Goal: Task Accomplishment & Management: Use online tool/utility

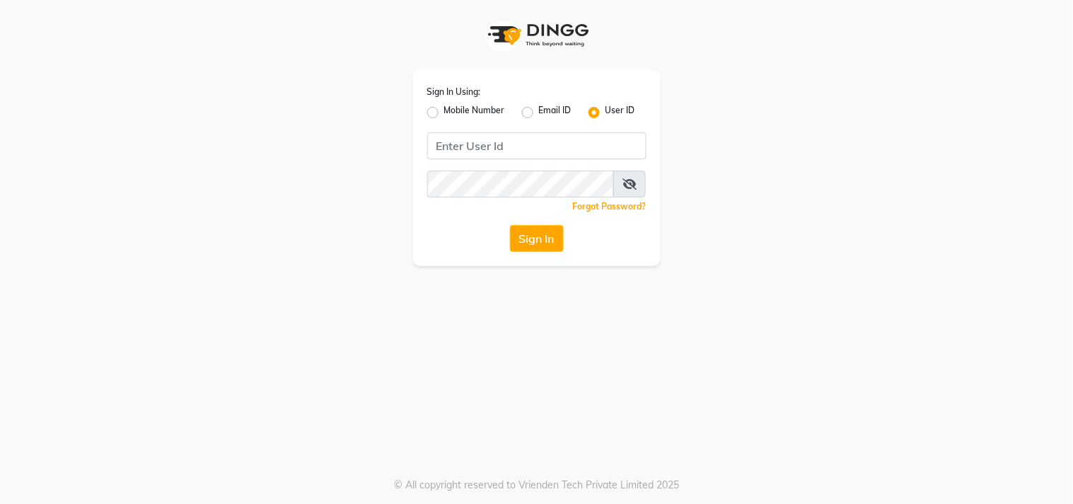
click at [488, 104] on label "Mobile Number" at bounding box center [474, 112] width 61 height 17
click at [453, 104] on input "Mobile Number" at bounding box center [448, 108] width 9 height 9
radio input "true"
radio input "false"
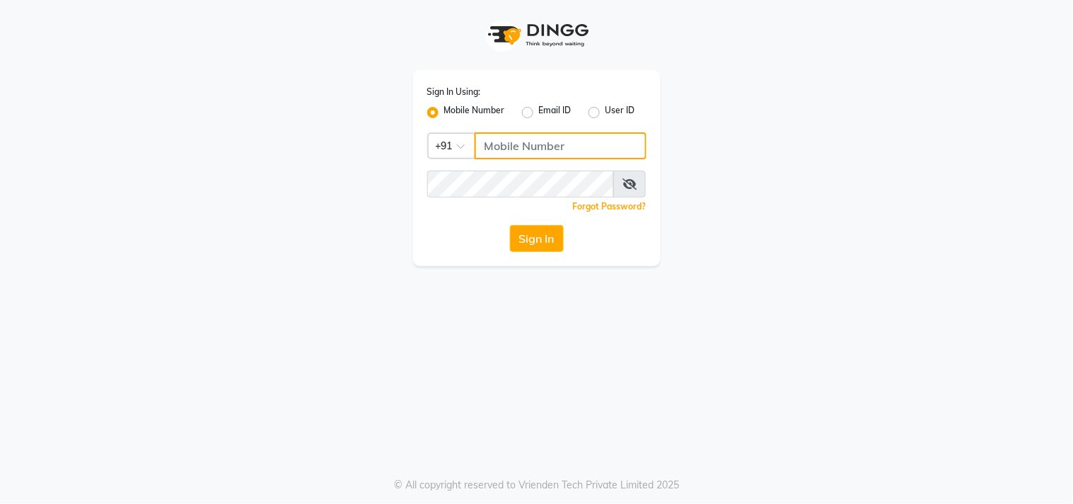
click at [484, 146] on input "Username" at bounding box center [561, 145] width 172 height 27
click at [481, 170] on div "Sign In Using: Mobile Number Email ID User ID Country Code × [PHONE_NUMBER] Rem…" at bounding box center [537, 168] width 248 height 196
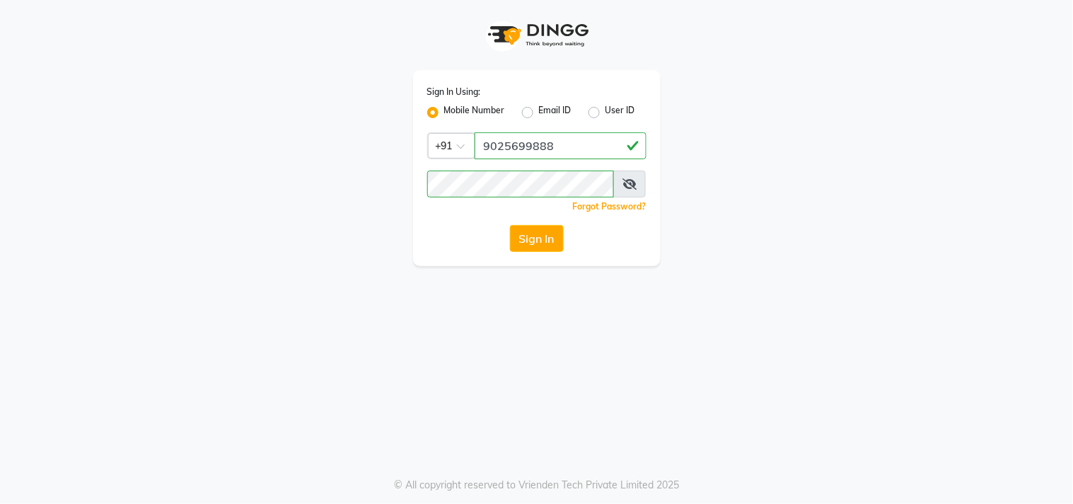
click at [622, 182] on icon at bounding box center [629, 183] width 14 height 11
click at [515, 234] on button "Sign In" at bounding box center [537, 238] width 54 height 27
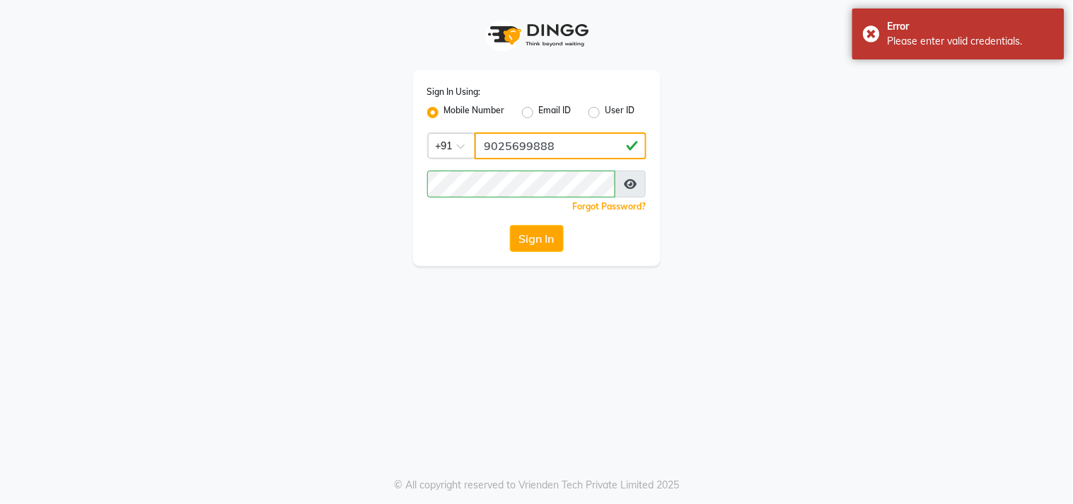
click at [567, 146] on input "9025699888" at bounding box center [561, 145] width 172 height 27
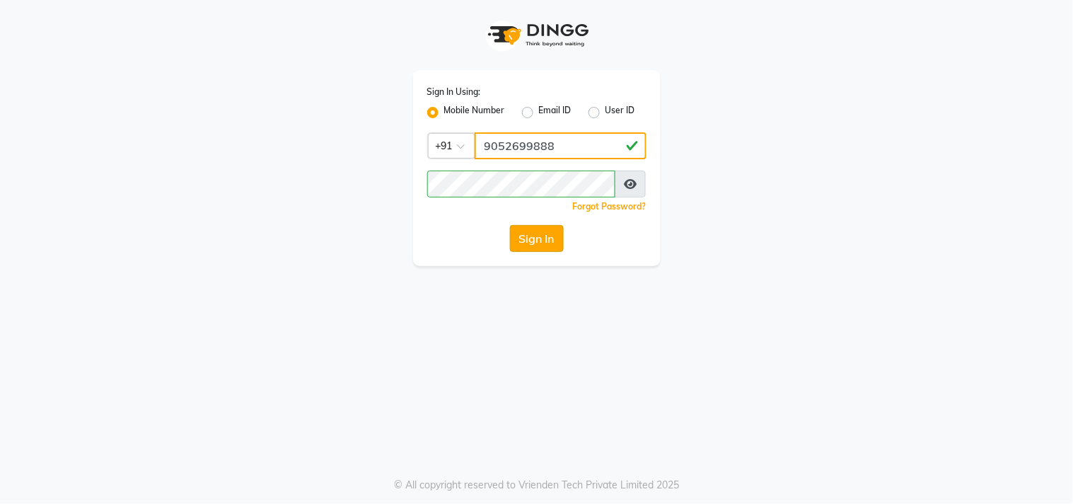
type input "9052699888"
click at [534, 240] on button "Sign In" at bounding box center [537, 238] width 54 height 27
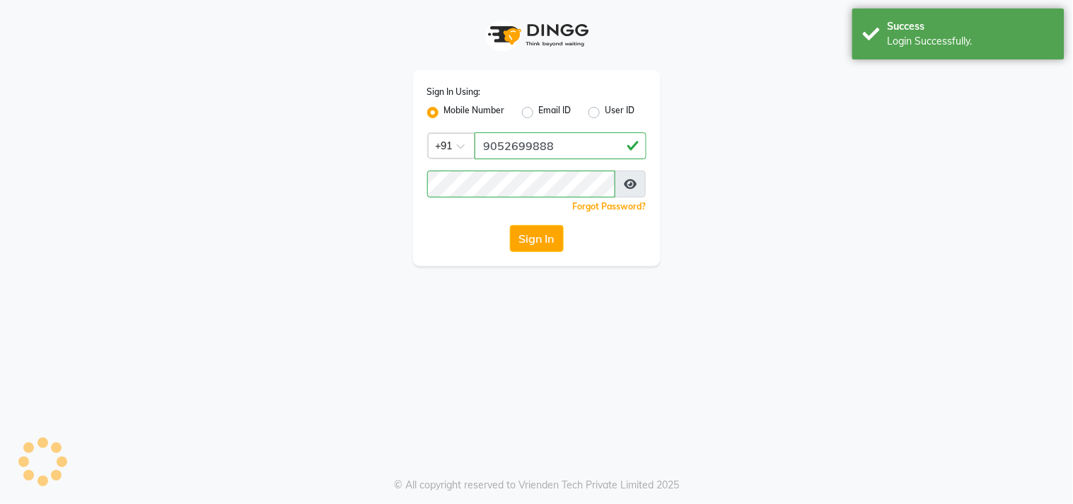
select select "service"
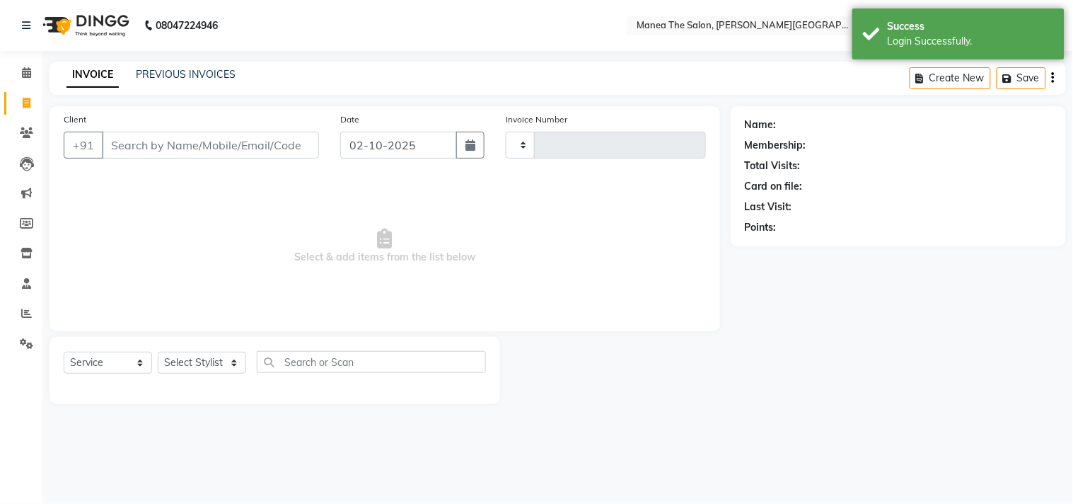
select select "en"
select select "8903"
type input "0182"
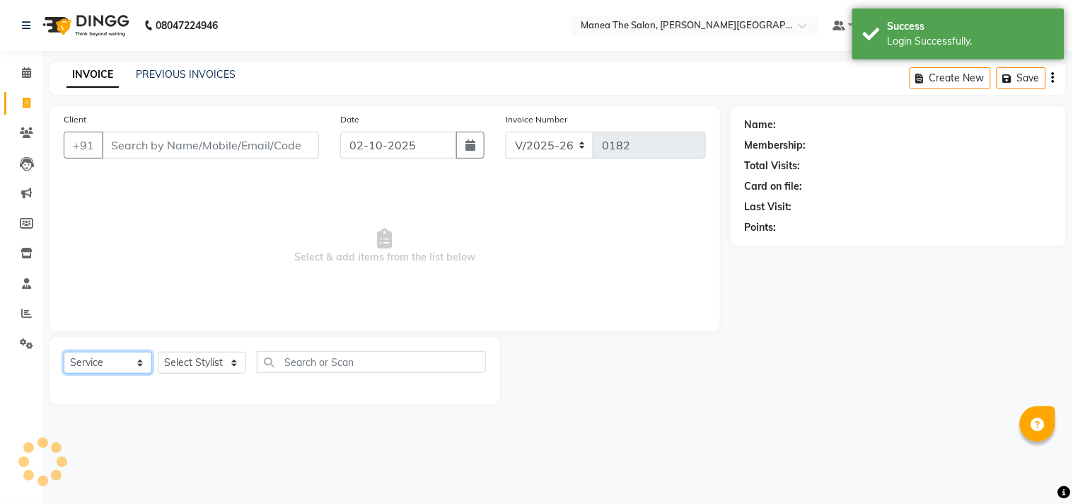
click at [85, 357] on select "Select Service Product Membership Package Voucher Prepaid Gift Card" at bounding box center [108, 363] width 88 height 22
click at [64, 352] on select "Select Service Product Membership Package Voucher Prepaid Gift Card" at bounding box center [108, 363] width 88 height 22
click at [185, 371] on select "Select Stylist" at bounding box center [202, 363] width 88 height 22
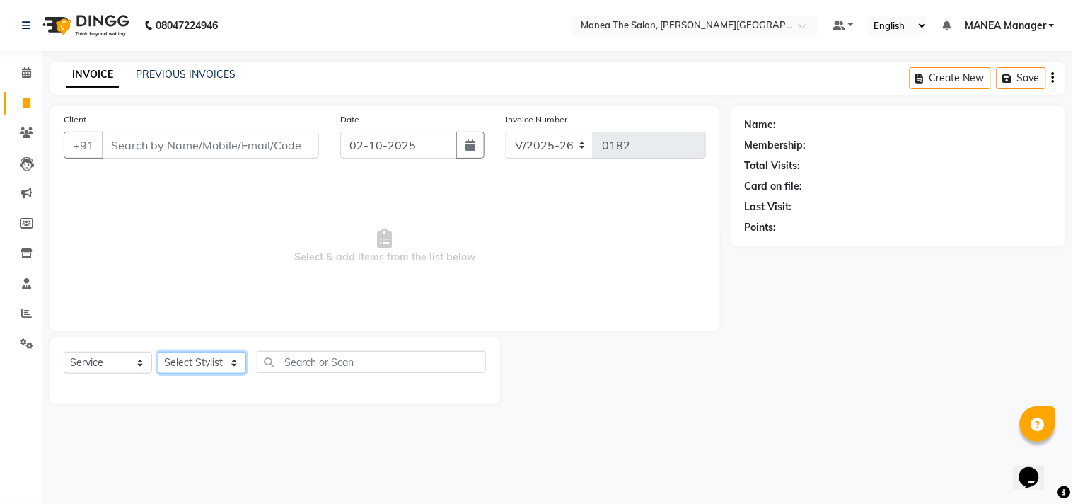
select select "90108"
click at [158, 352] on select "Select Stylist [PERSON_NAME] Manager [PERSON_NAME] [PERSON_NAME] NO STYLIST [PE…" at bounding box center [202, 363] width 88 height 22
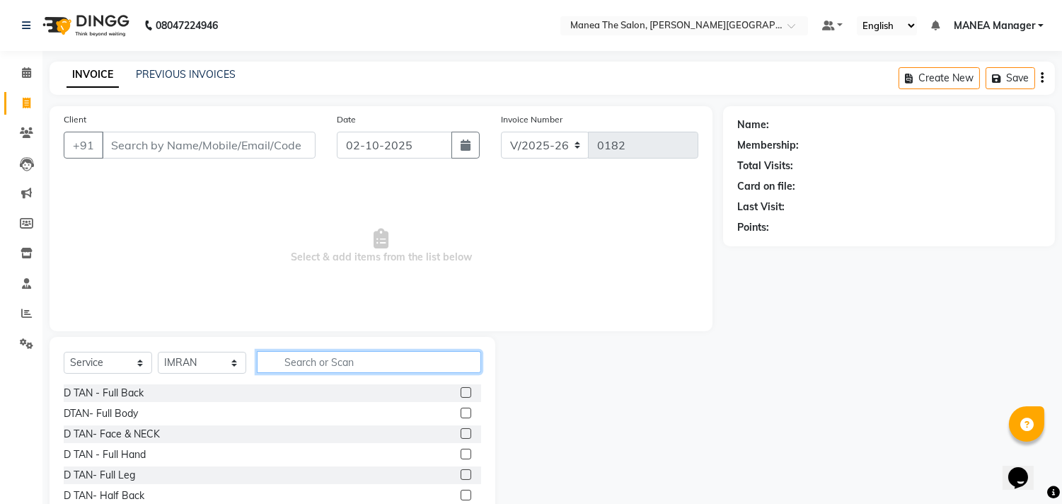
click at [344, 364] on input "text" at bounding box center [369, 362] width 224 height 22
type input "cut"
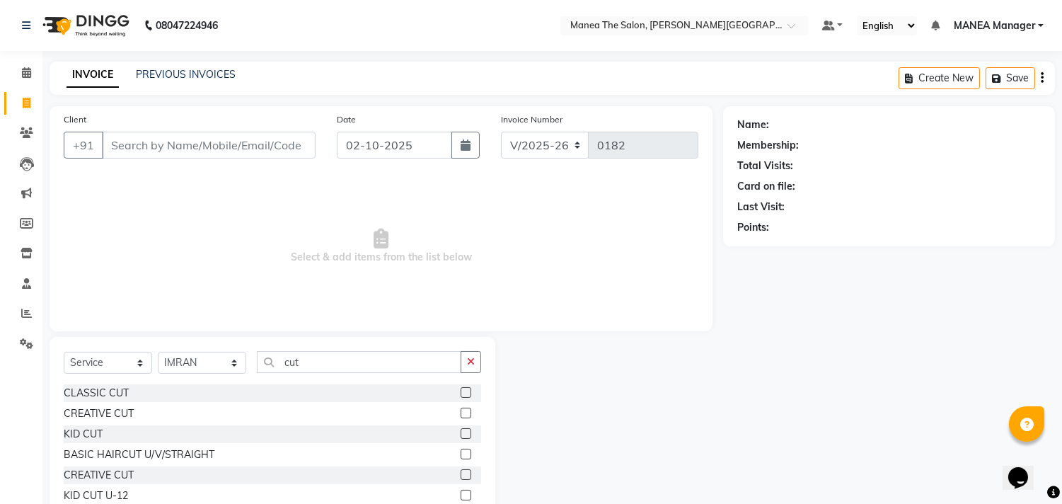
click at [465, 390] on label at bounding box center [465, 392] width 11 height 11
click at [465, 390] on input "checkbox" at bounding box center [464, 392] width 9 height 9
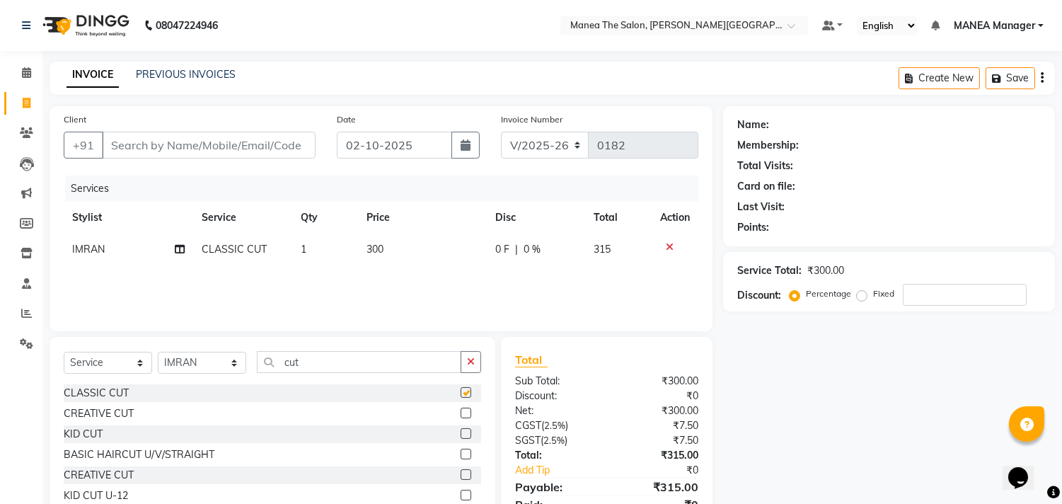
checkbox input "false"
click at [344, 362] on input "cut" at bounding box center [359, 362] width 204 height 22
type input "c"
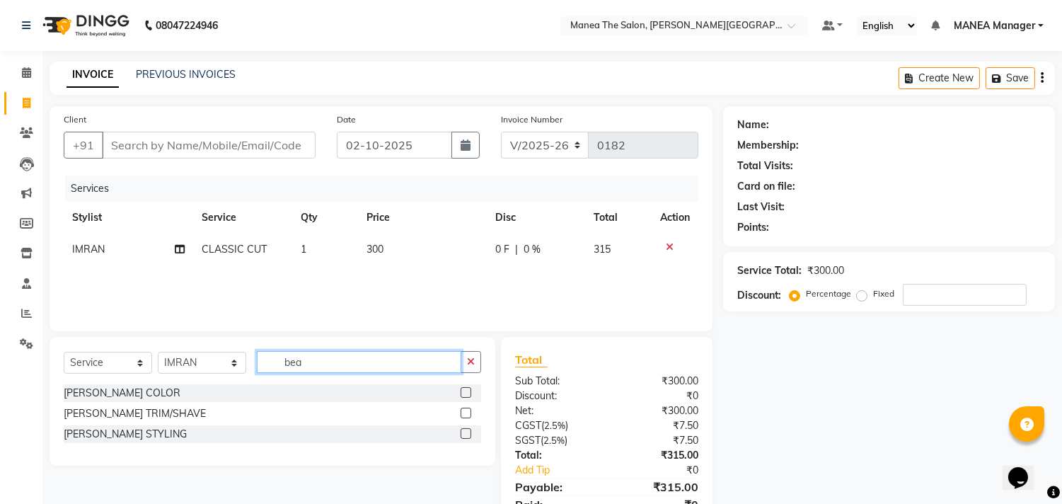
type input "bea"
click at [462, 427] on div at bounding box center [470, 434] width 21 height 18
click at [463, 434] on label at bounding box center [465, 433] width 11 height 11
click at [463, 434] on input "checkbox" at bounding box center [464, 433] width 9 height 9
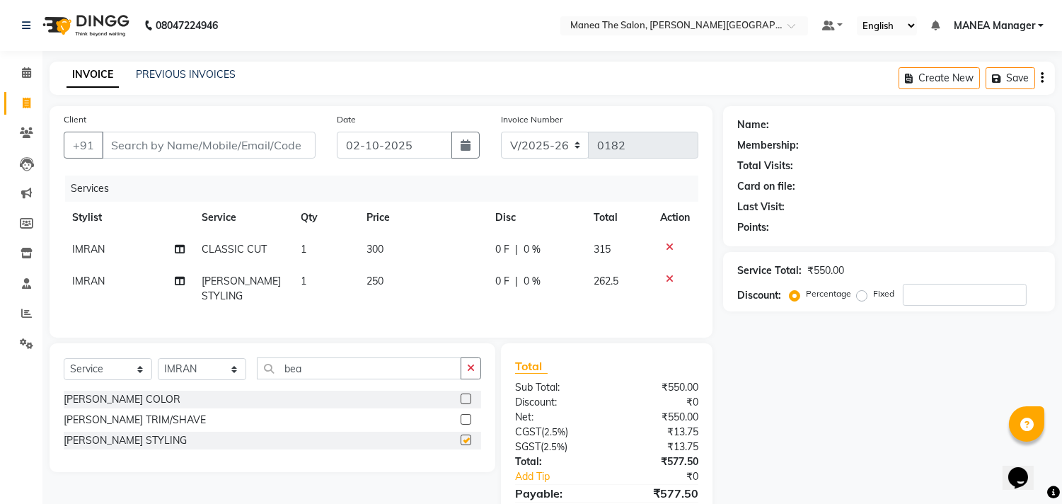
checkbox input "false"
click at [224, 364] on select "Select Stylist [PERSON_NAME] Manager [PERSON_NAME] [PERSON_NAME] NO STYLIST [PE…" at bounding box center [202, 369] width 88 height 22
select select "90109"
click at [158, 358] on select "Select Stylist [PERSON_NAME] Manager [PERSON_NAME] [PERSON_NAME] NO STYLIST [PE…" at bounding box center [202, 369] width 88 height 22
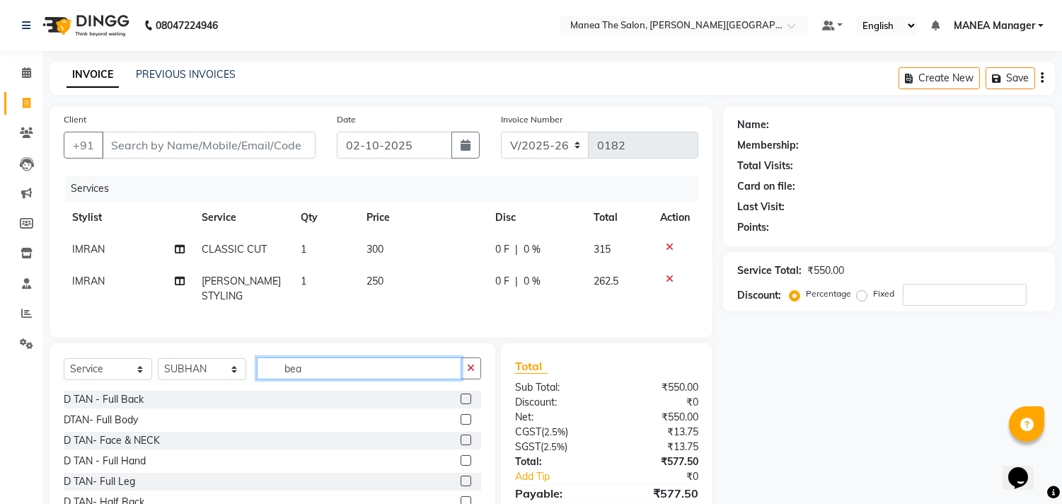
click at [336, 370] on input "bea" at bounding box center [359, 368] width 204 height 22
click at [335, 368] on input "bea" at bounding box center [359, 368] width 204 height 22
type input "b"
type input "CUT"
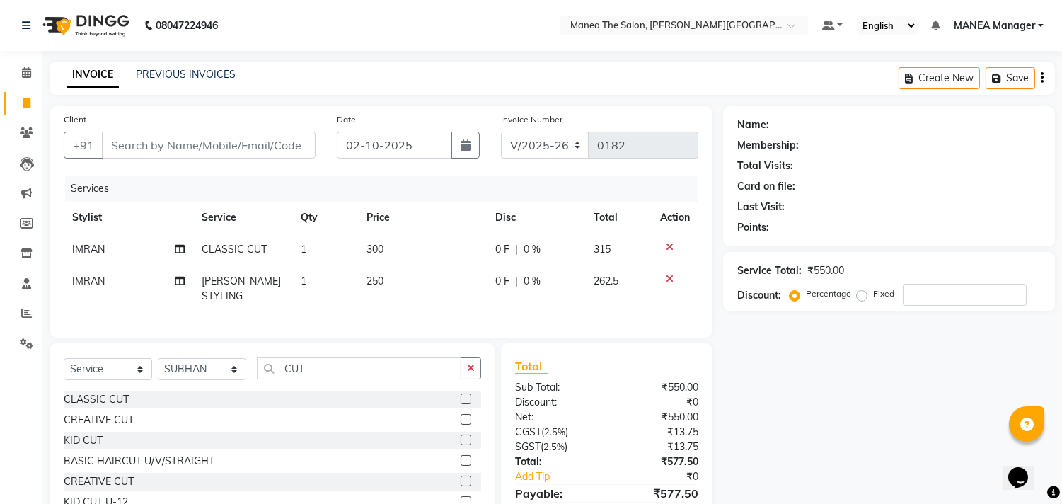
click at [463, 393] on label at bounding box center [465, 398] width 11 height 11
click at [463, 395] on input "checkbox" at bounding box center [464, 399] width 9 height 9
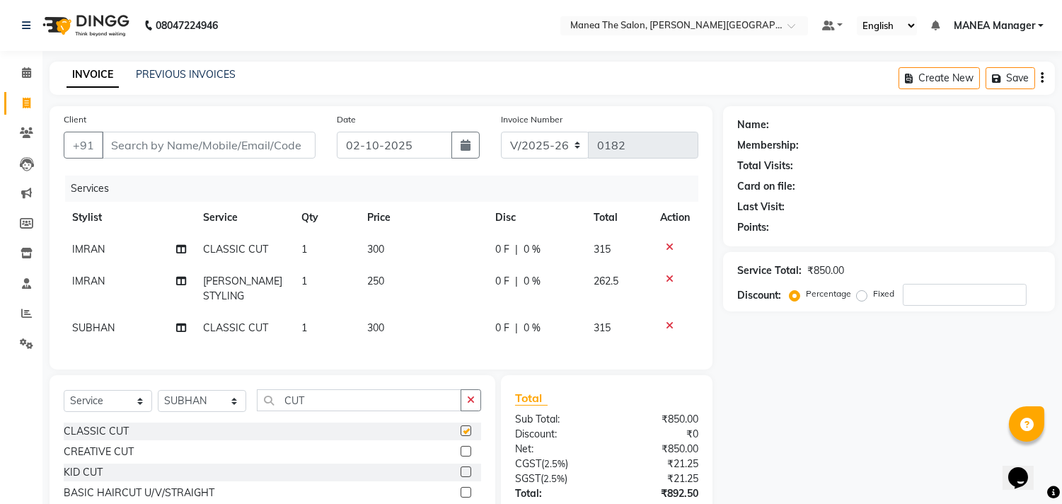
checkbox input "false"
drag, startPoint x: 435, startPoint y: 393, endPoint x: 435, endPoint y: 401, distance: 8.5
click at [435, 401] on input "CUT" at bounding box center [359, 400] width 204 height 22
type input "C"
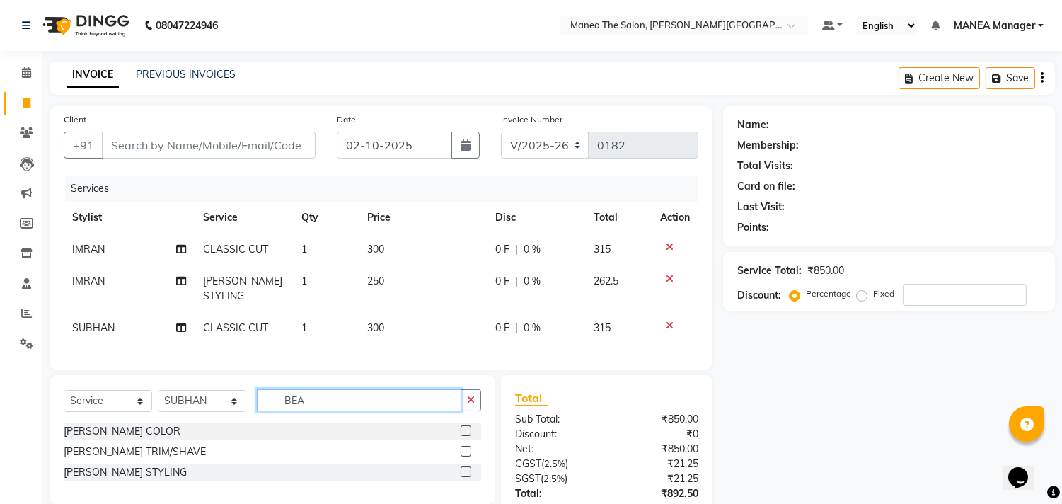
type input "BEA"
click at [464, 466] on label at bounding box center [465, 471] width 11 height 11
click at [464, 468] on input "checkbox" at bounding box center [464, 472] width 9 height 9
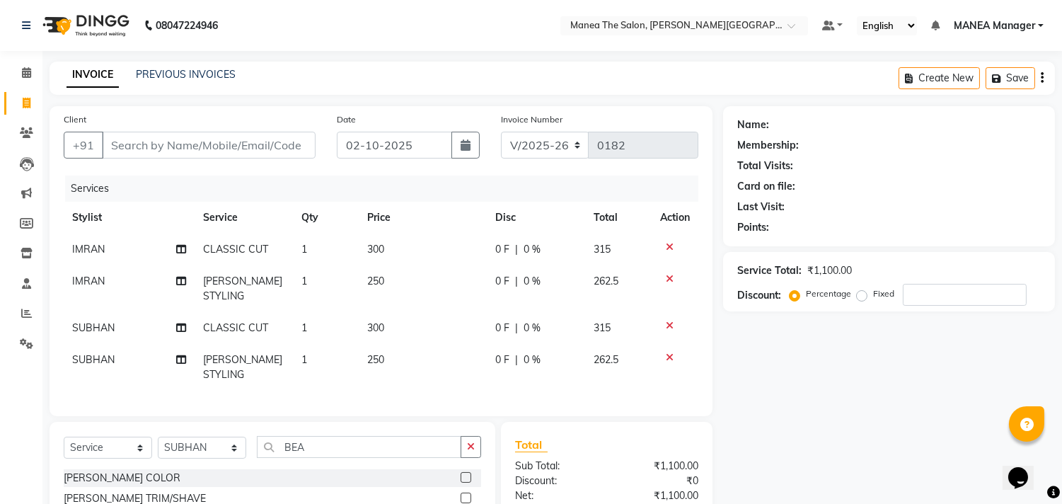
checkbox input "false"
click at [385, 344] on td "250" at bounding box center [423, 367] width 128 height 47
select select "90109"
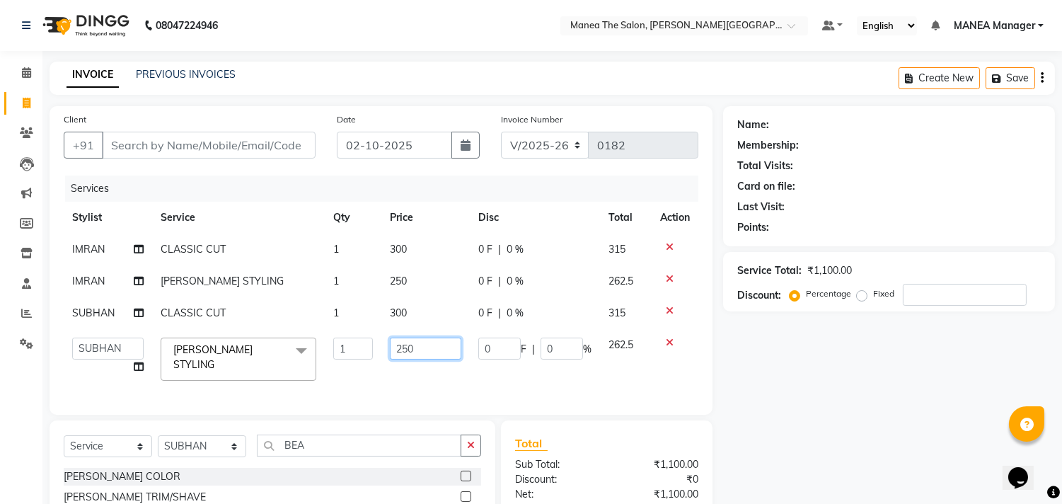
click at [429, 354] on input "250" at bounding box center [425, 348] width 71 height 22
type input "200"
click at [416, 274] on td "250" at bounding box center [425, 281] width 88 height 32
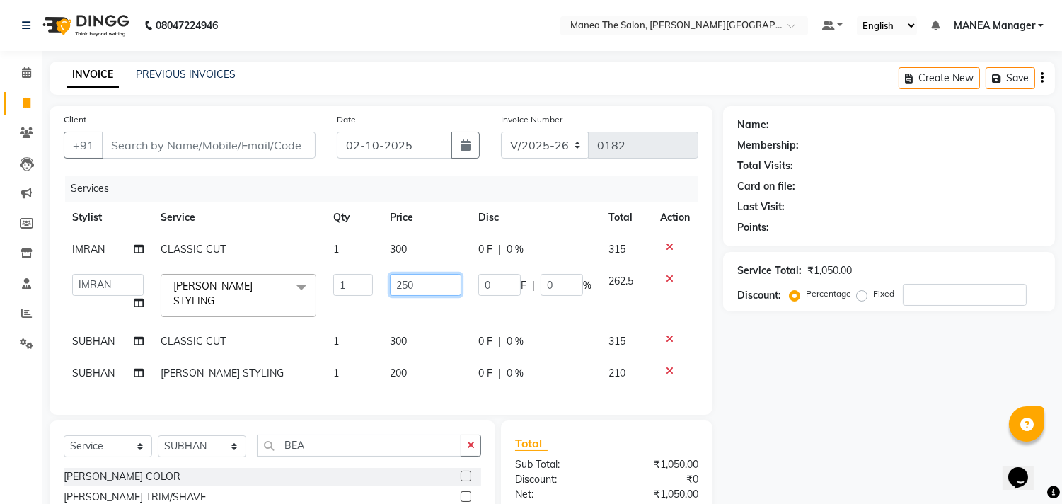
click at [419, 287] on input "250" at bounding box center [425, 285] width 71 height 22
type input "200"
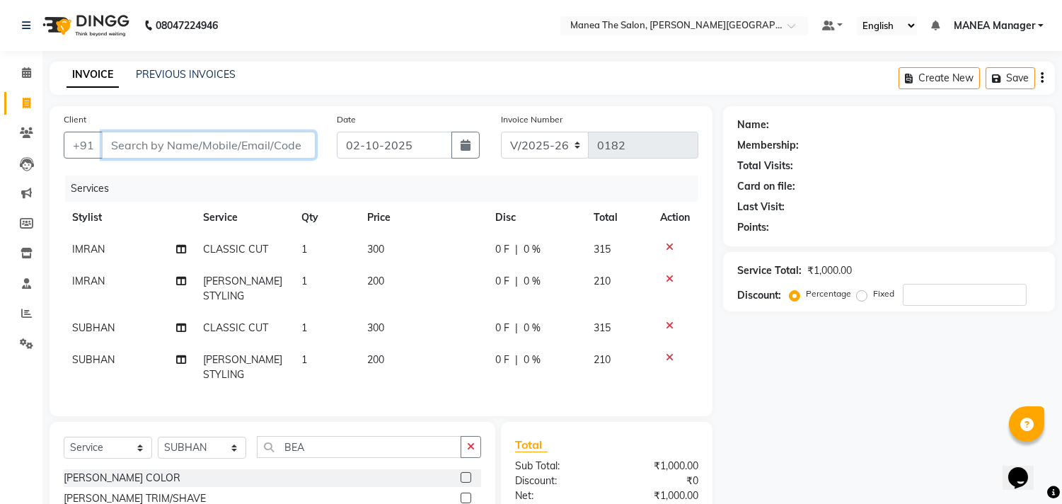
click at [253, 146] on input "Client" at bounding box center [209, 145] width 214 height 27
click at [260, 152] on input "Client" at bounding box center [209, 145] width 214 height 27
type input "8"
type input "0"
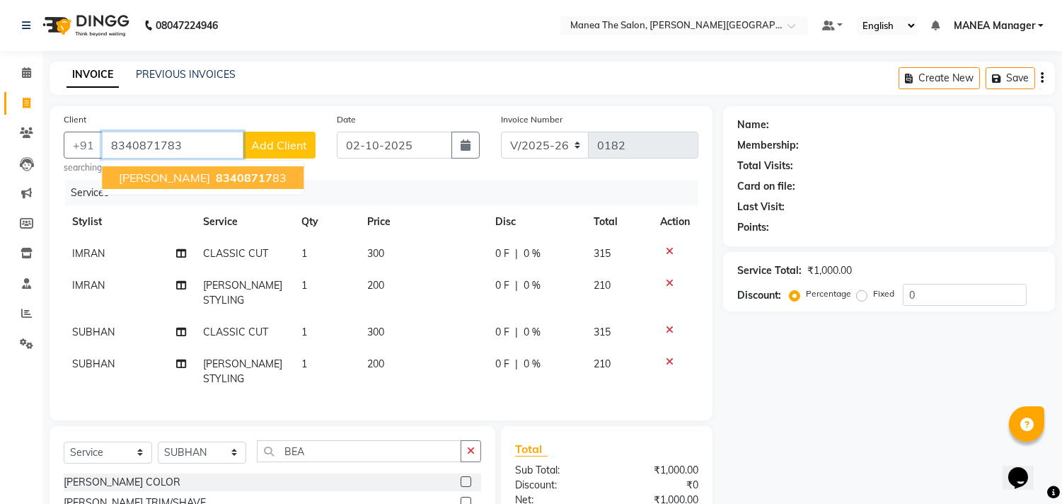
type input "8340871783"
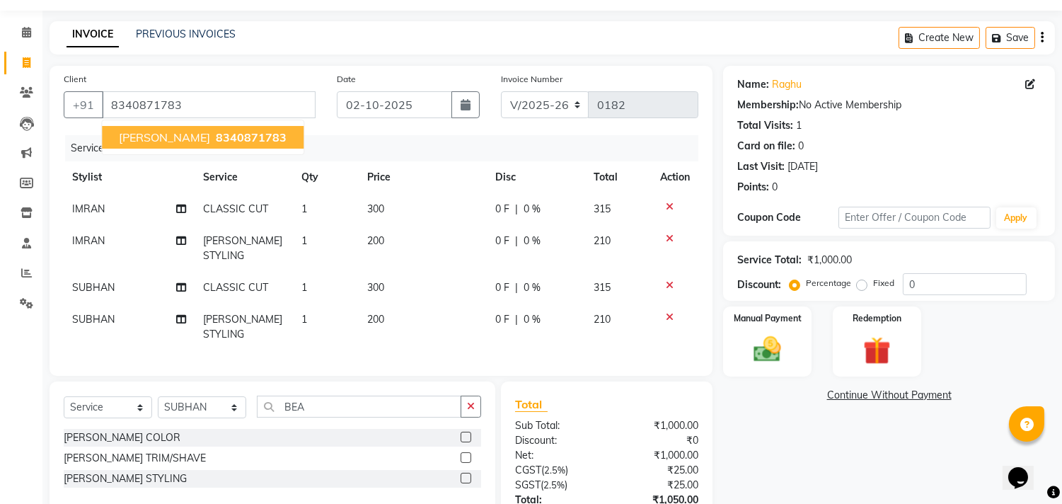
scroll to position [129, 0]
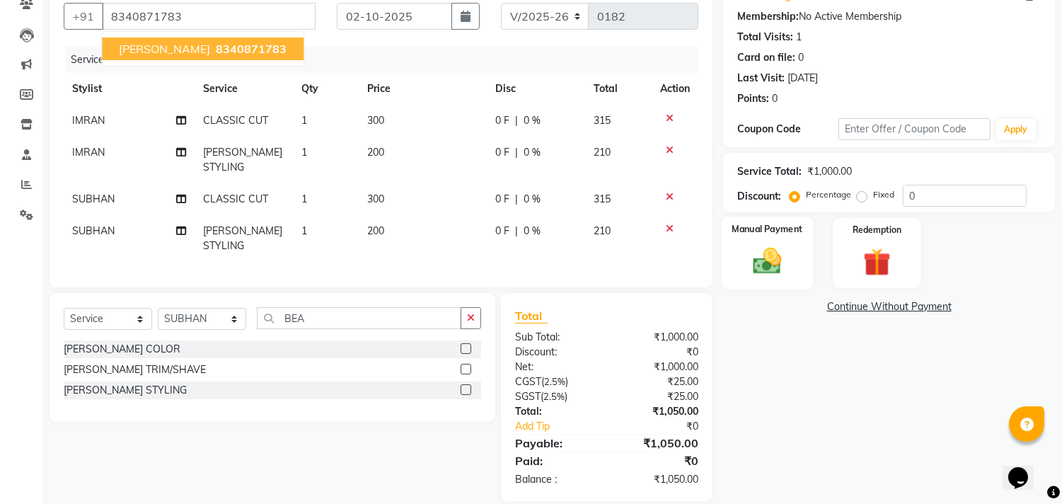
click at [741, 241] on div "Manual Payment" at bounding box center [767, 252] width 92 height 72
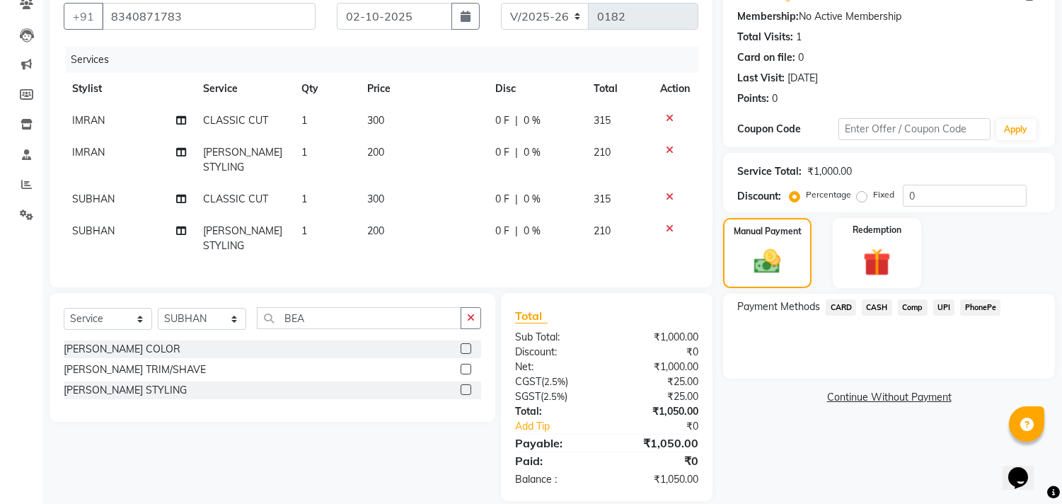
click at [945, 305] on span "UPI" at bounding box center [944, 307] width 22 height 16
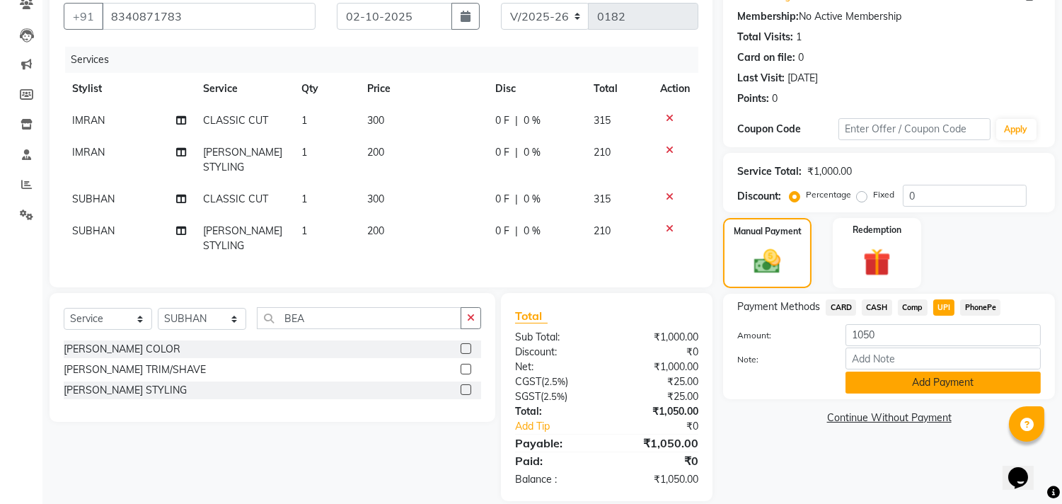
click at [923, 376] on button "Add Payment" at bounding box center [942, 382] width 195 height 22
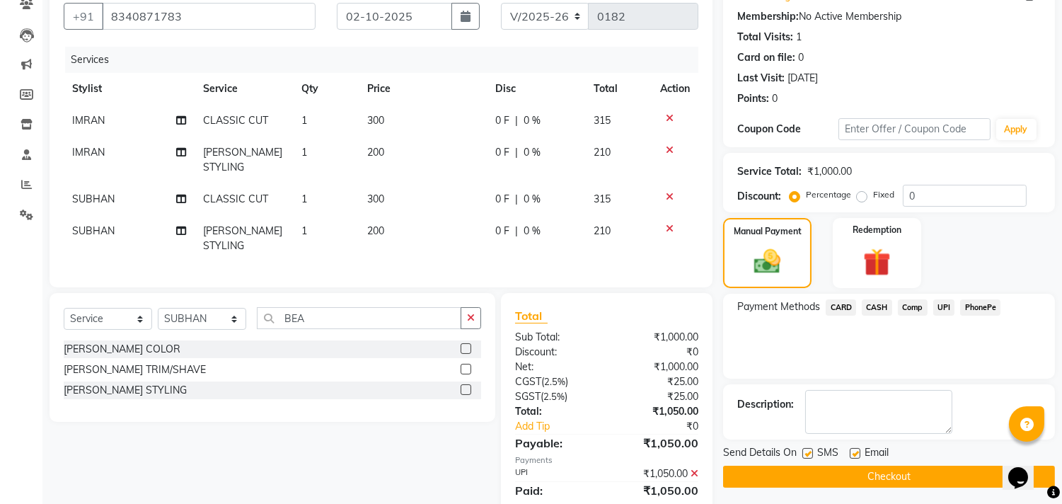
click at [879, 470] on button "Checkout" at bounding box center [889, 476] width 332 height 22
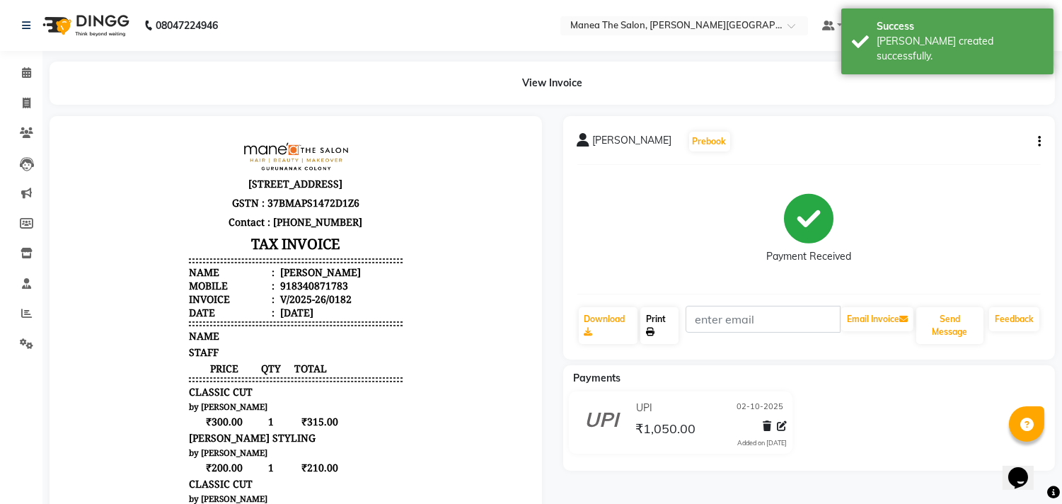
click at [660, 316] on link "Print" at bounding box center [659, 325] width 38 height 37
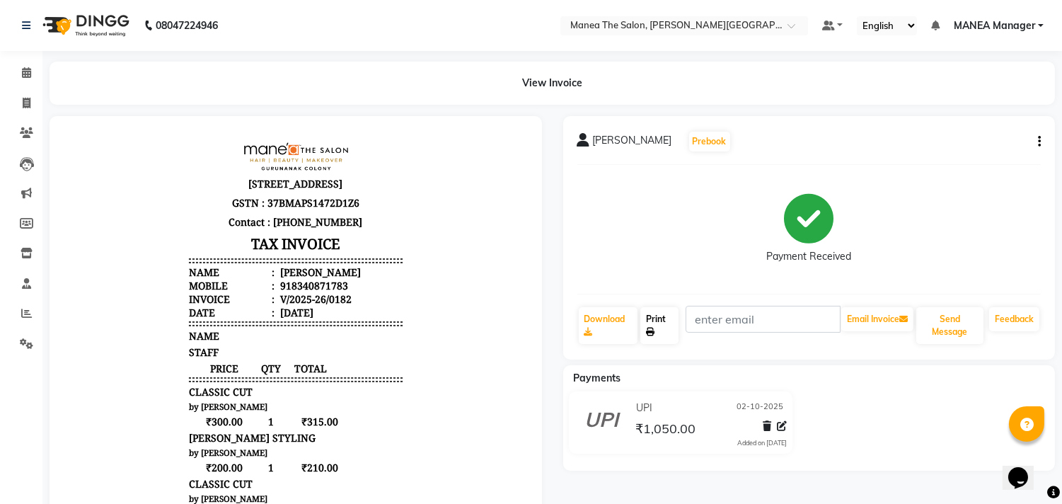
click at [661, 328] on link "Print" at bounding box center [659, 325] width 38 height 37
